Goal: Transaction & Acquisition: Purchase product/service

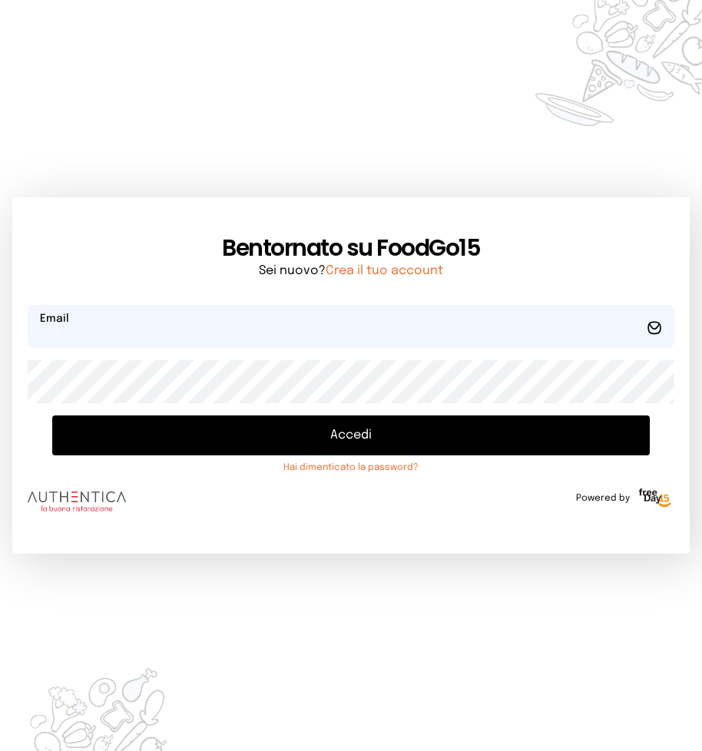
type input "**********"
click at [343, 438] on button "Accedi" at bounding box center [350, 435] width 597 height 40
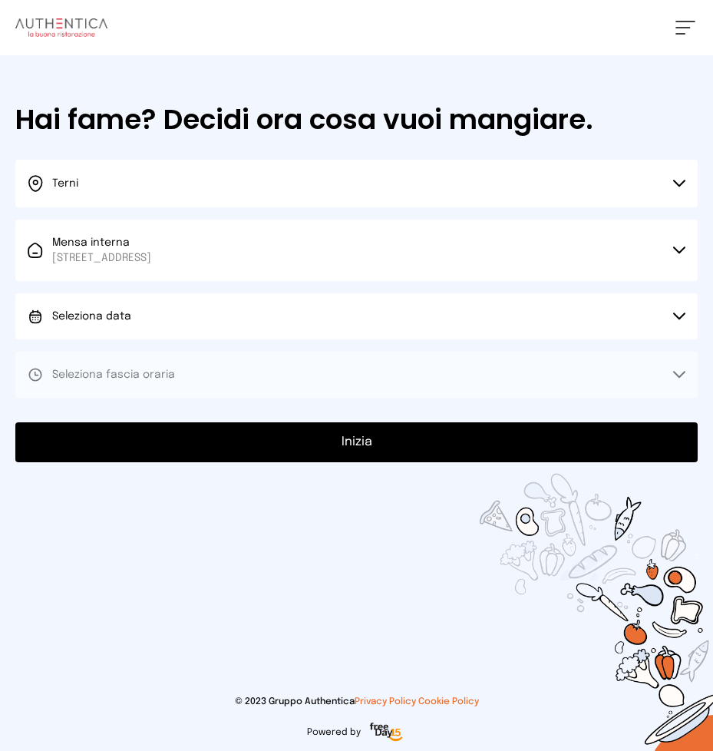
click at [676, 313] on icon at bounding box center [680, 317] width 12 height 8
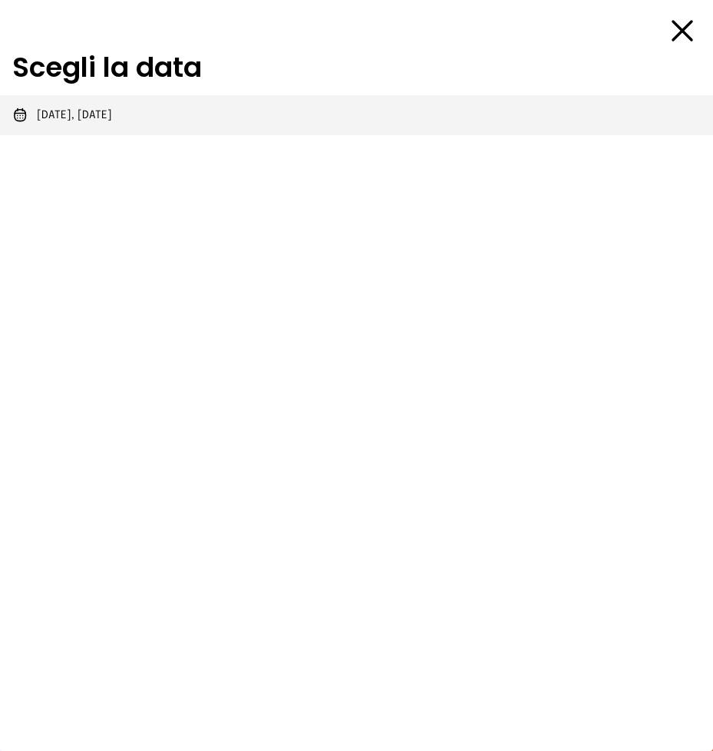
click at [125, 113] on li "[DATE], [DATE]" at bounding box center [356, 115] width 713 height 40
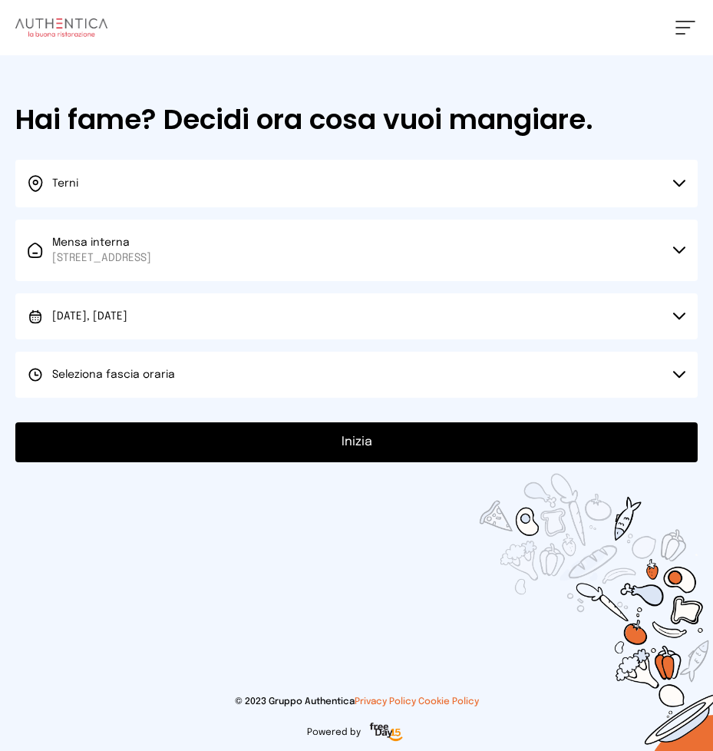
click at [678, 374] on icon at bounding box center [680, 375] width 12 height 8
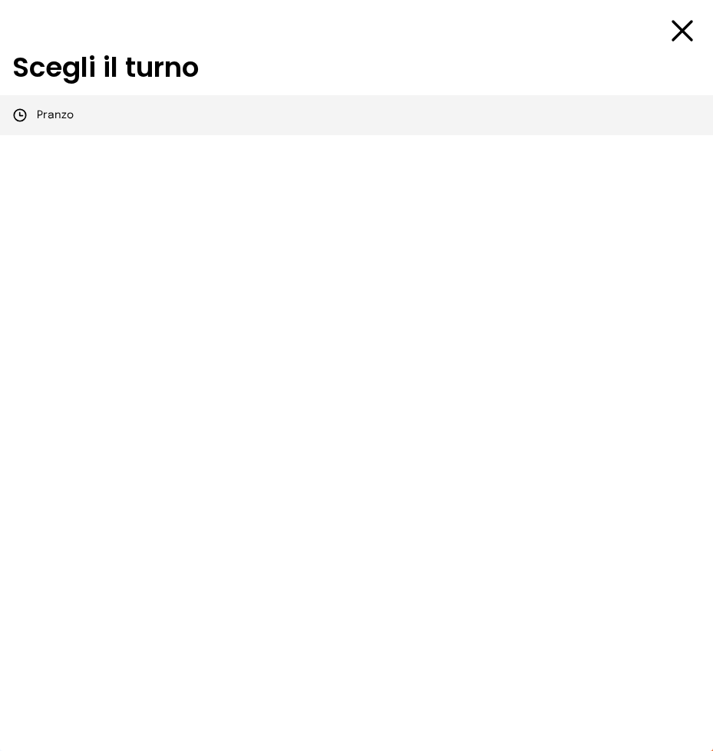
click at [73, 112] on li "Pranzo" at bounding box center [356, 115] width 713 height 40
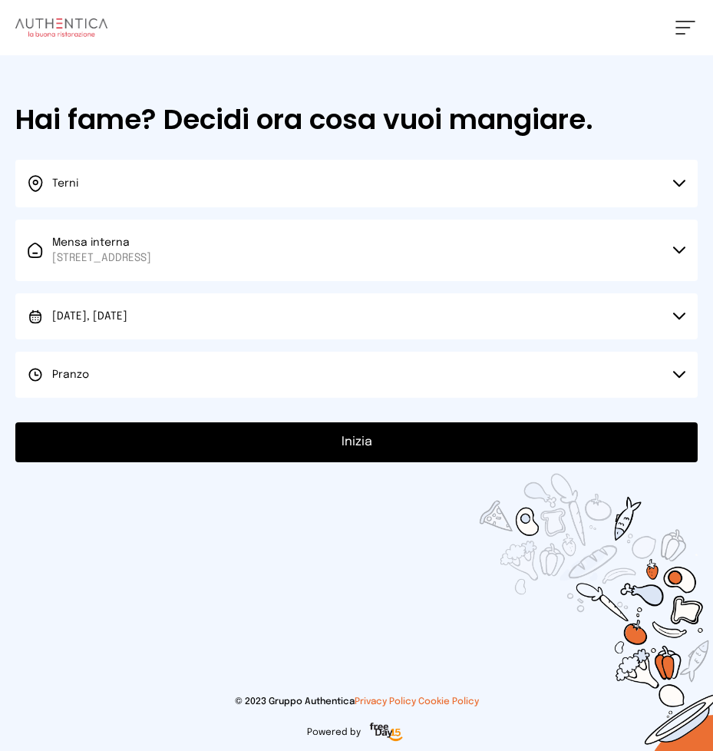
click at [373, 448] on button "Inizia" at bounding box center [356, 442] width 683 height 40
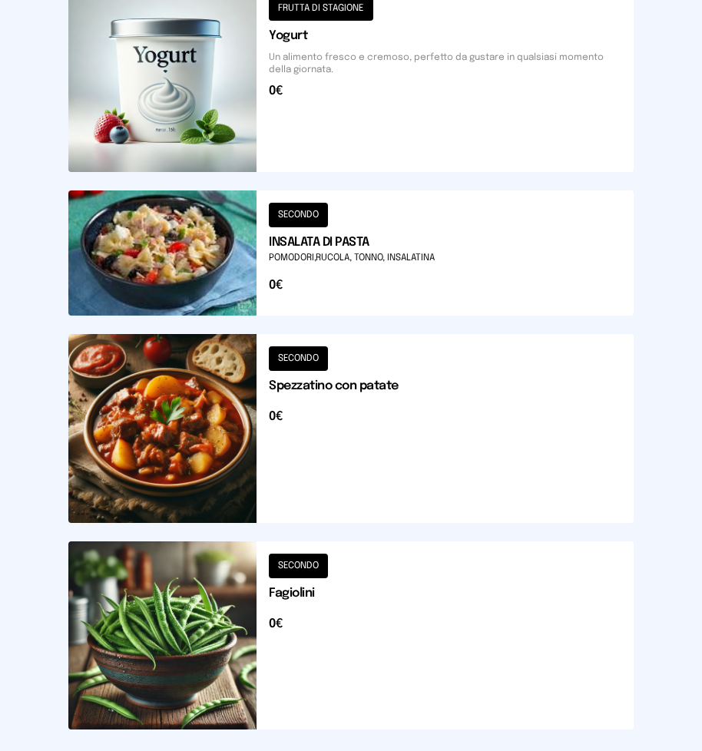
scroll to position [1829, 0]
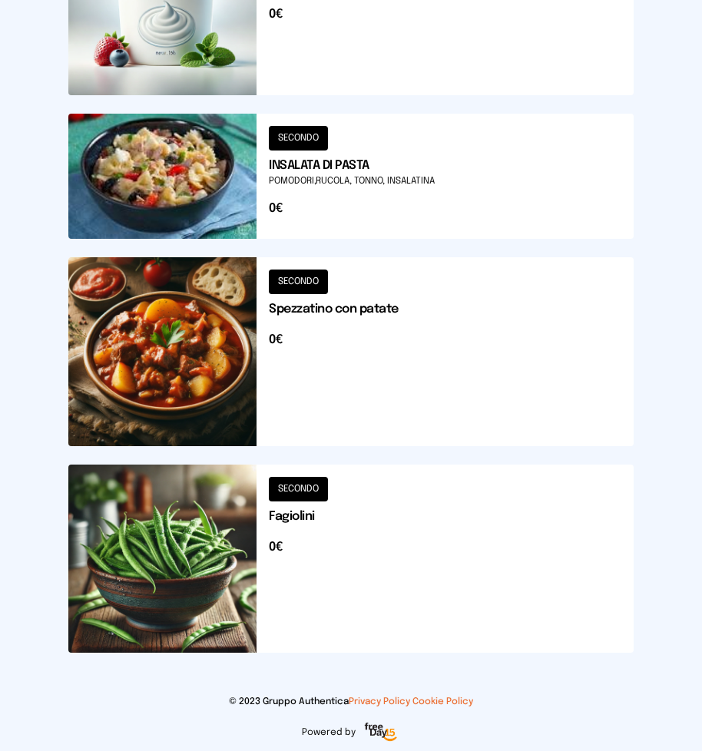
click at [204, 373] on button at bounding box center [350, 351] width 565 height 188
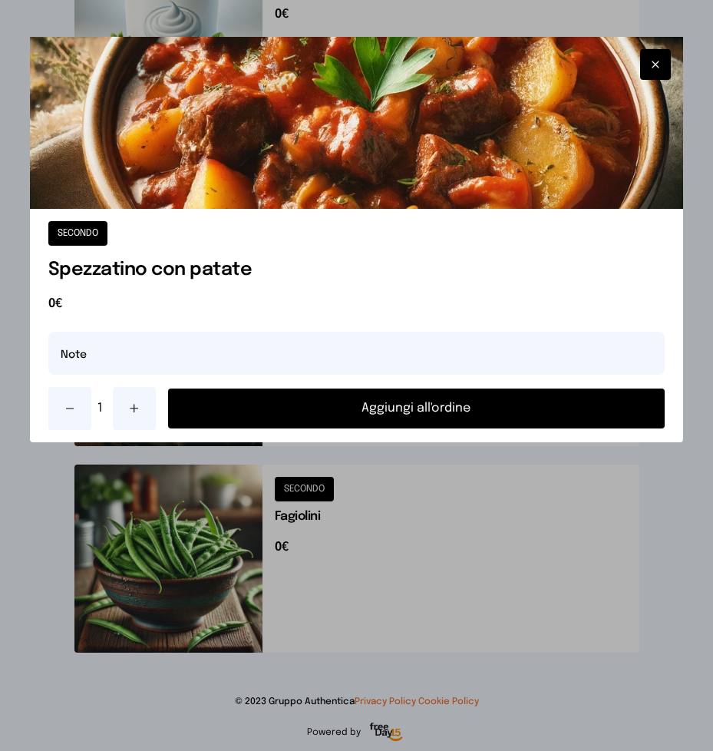
click at [384, 407] on button "Aggiungi all'ordine" at bounding box center [417, 409] width 498 height 40
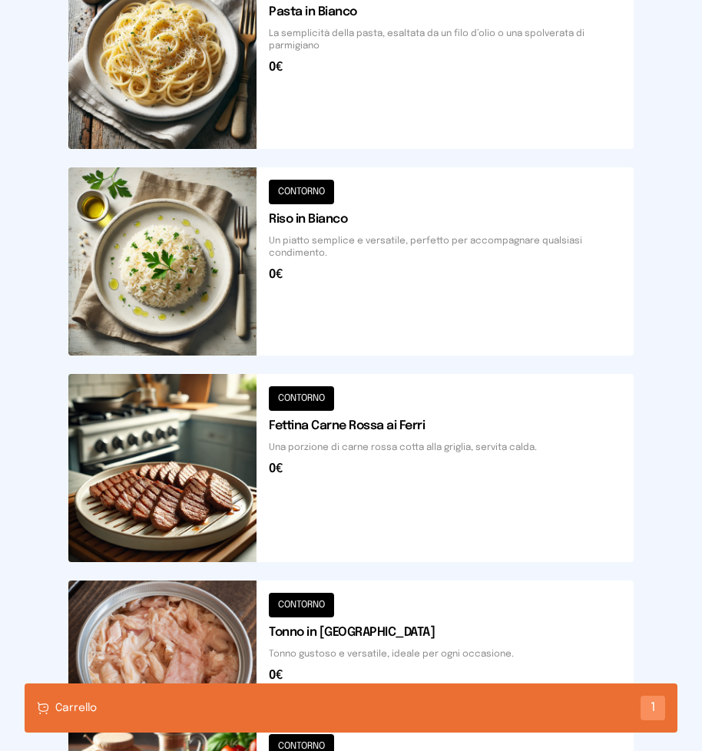
scroll to position [369, 0]
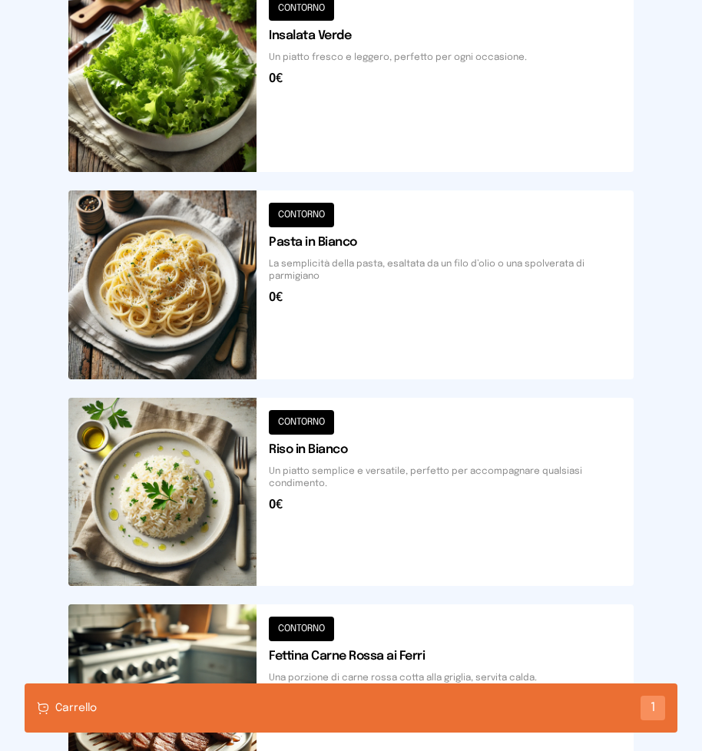
click at [383, 88] on button at bounding box center [350, 78] width 565 height 188
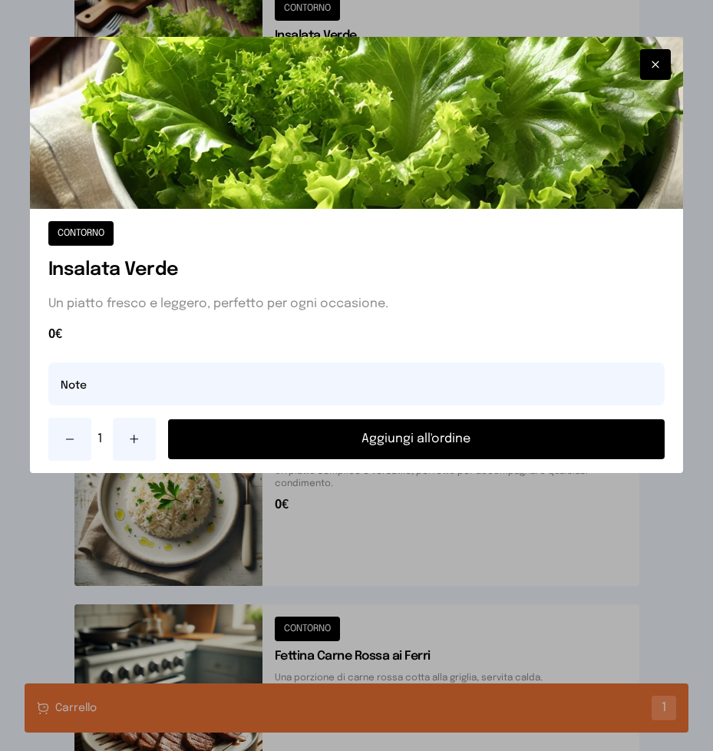
click at [411, 442] on button "Aggiungi all'ordine" at bounding box center [417, 439] width 498 height 40
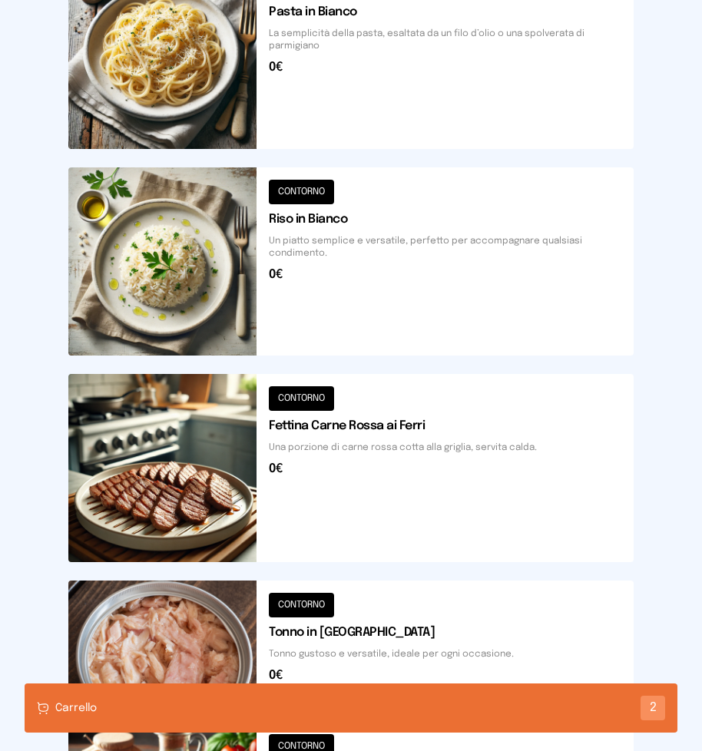
scroll to position [753, 0]
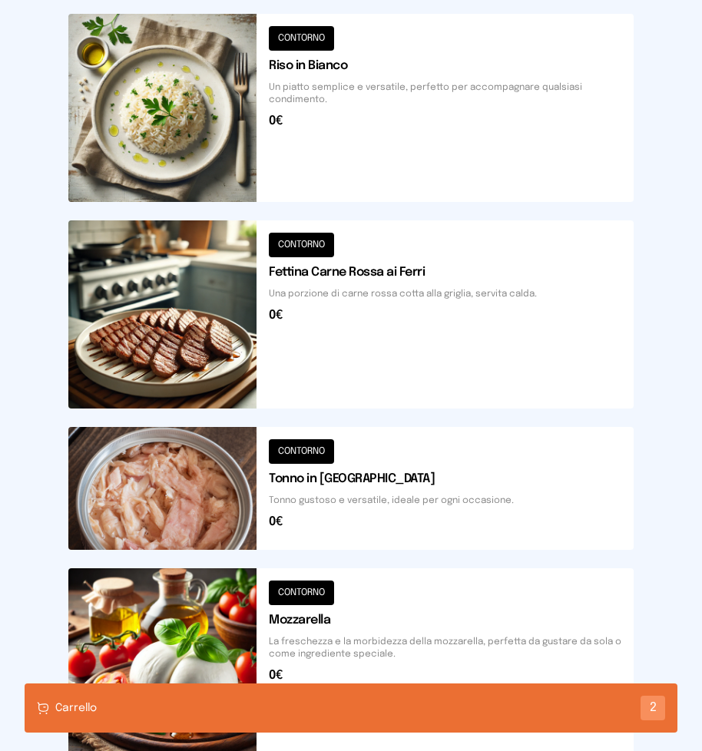
click at [329, 482] on button at bounding box center [350, 488] width 565 height 123
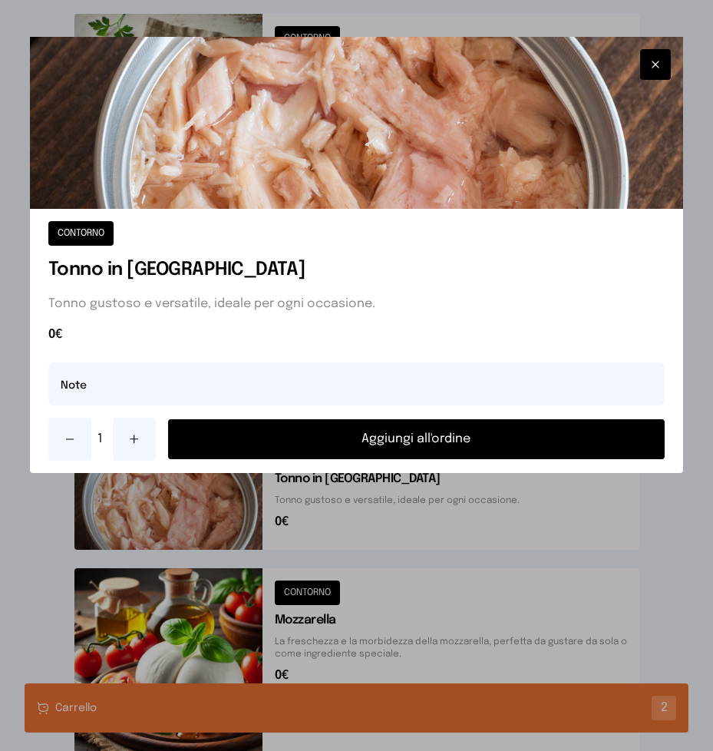
click at [384, 435] on button "Aggiungi all'ordine" at bounding box center [417, 439] width 498 height 40
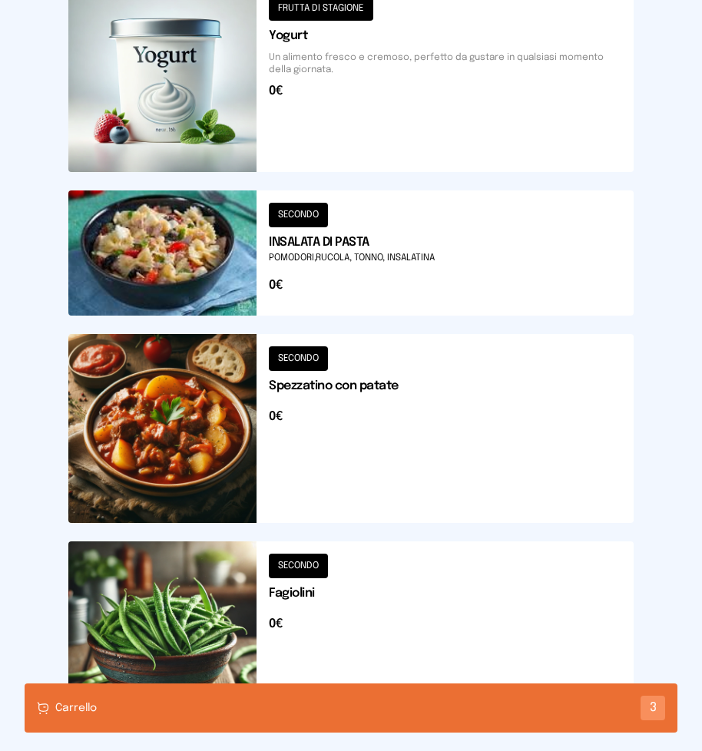
scroll to position [1829, 0]
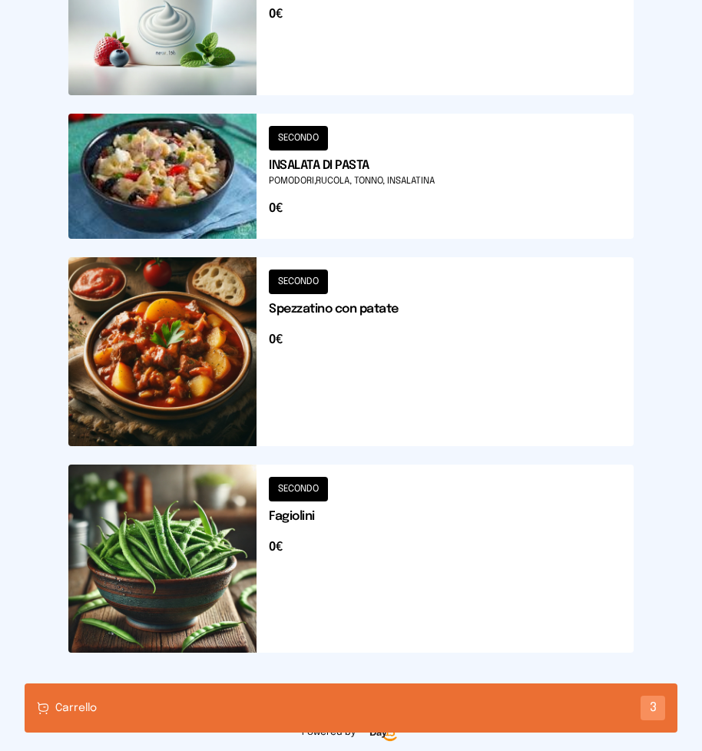
click at [322, 521] on button at bounding box center [350, 559] width 565 height 188
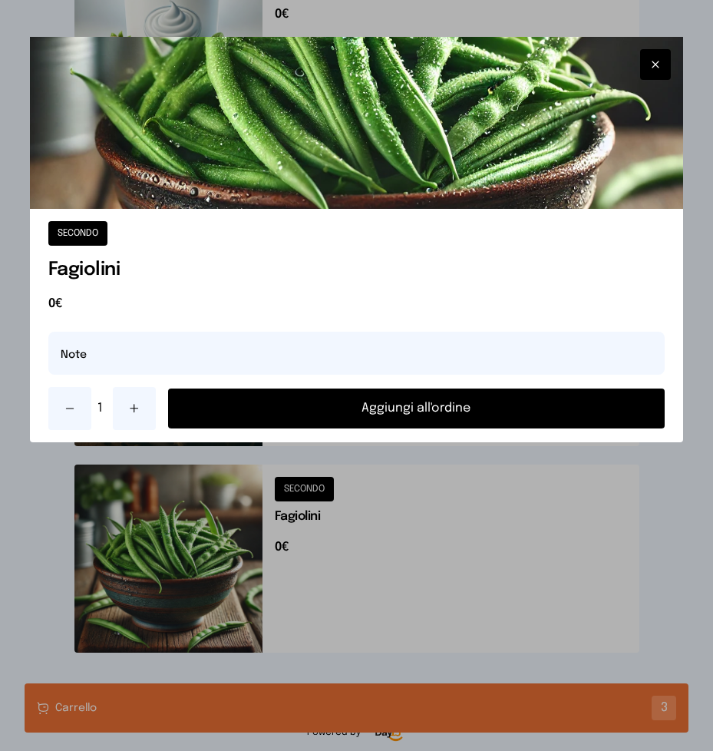
click at [397, 406] on button "Aggiungi all'ordine" at bounding box center [417, 409] width 498 height 40
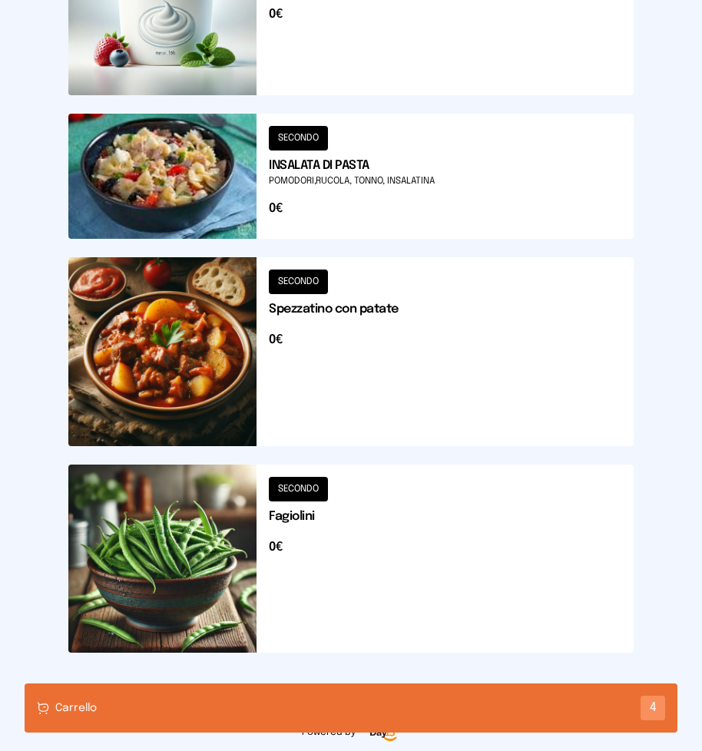
click at [279, 703] on div "Carrello 4" at bounding box center [351, 707] width 653 height 49
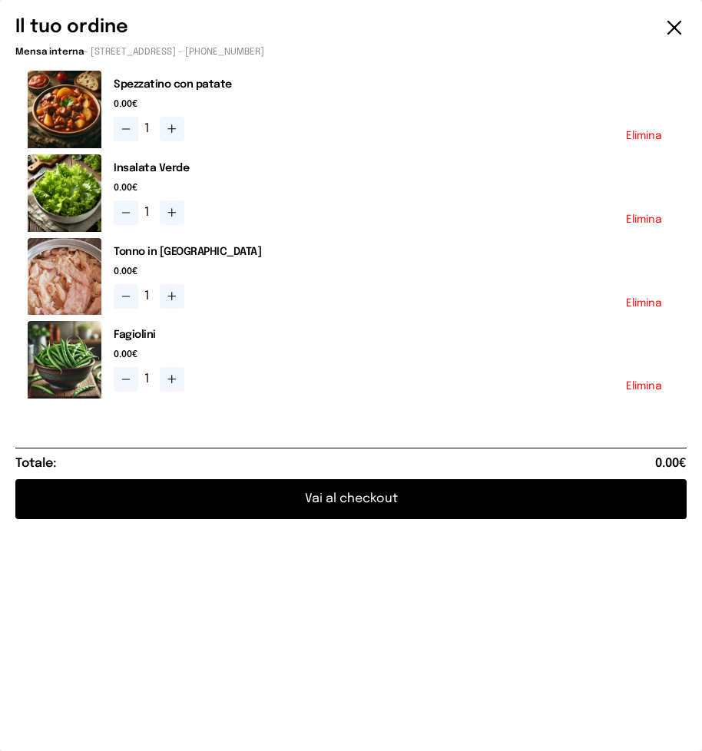
click at [381, 495] on button "Vai al checkout" at bounding box center [350, 499] width 671 height 40
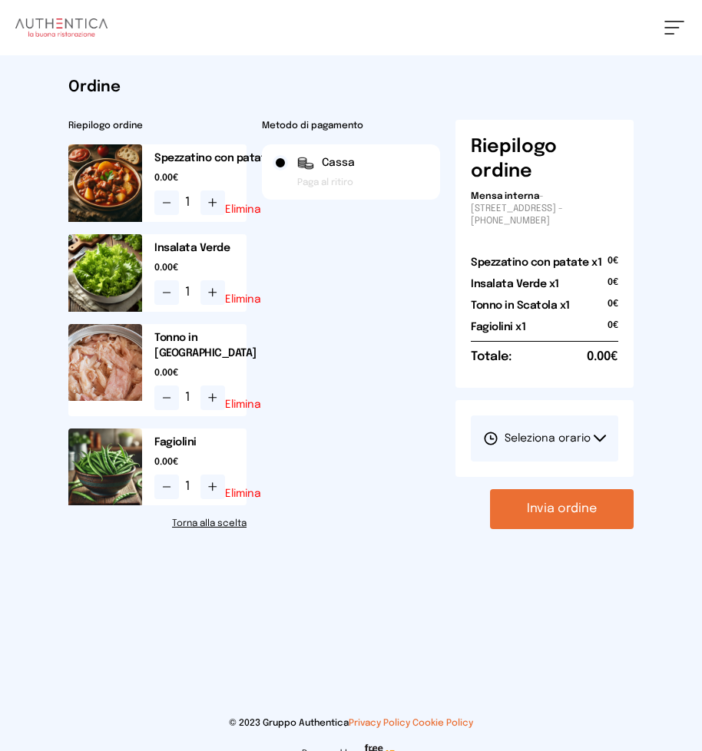
click at [597, 435] on icon at bounding box center [600, 439] width 12 height 8
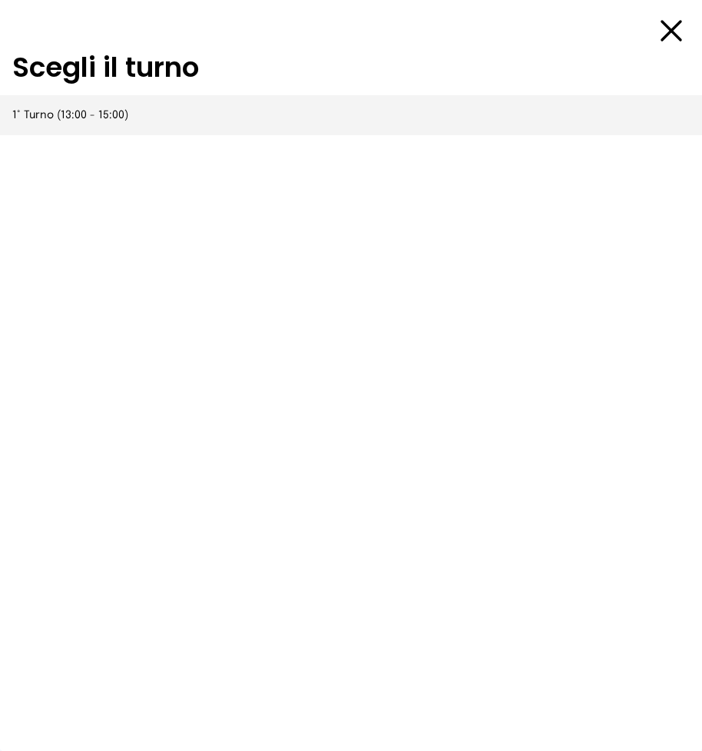
click at [81, 115] on span "1° Turno (13:00 - 15:00)" at bounding box center [70, 115] width 116 height 15
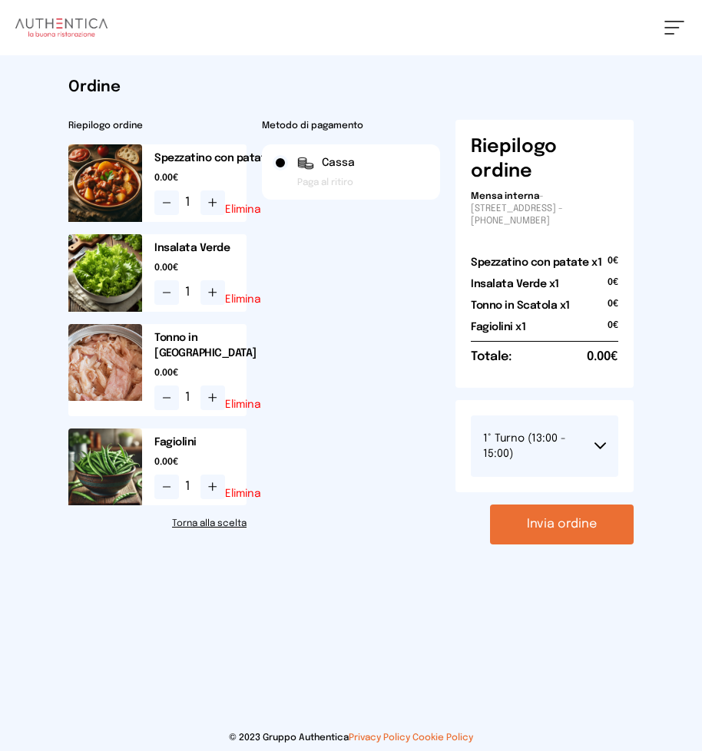
click at [581, 522] on button "Invia ordine" at bounding box center [562, 525] width 144 height 40
